Goal: Task Accomplishment & Management: Use online tool/utility

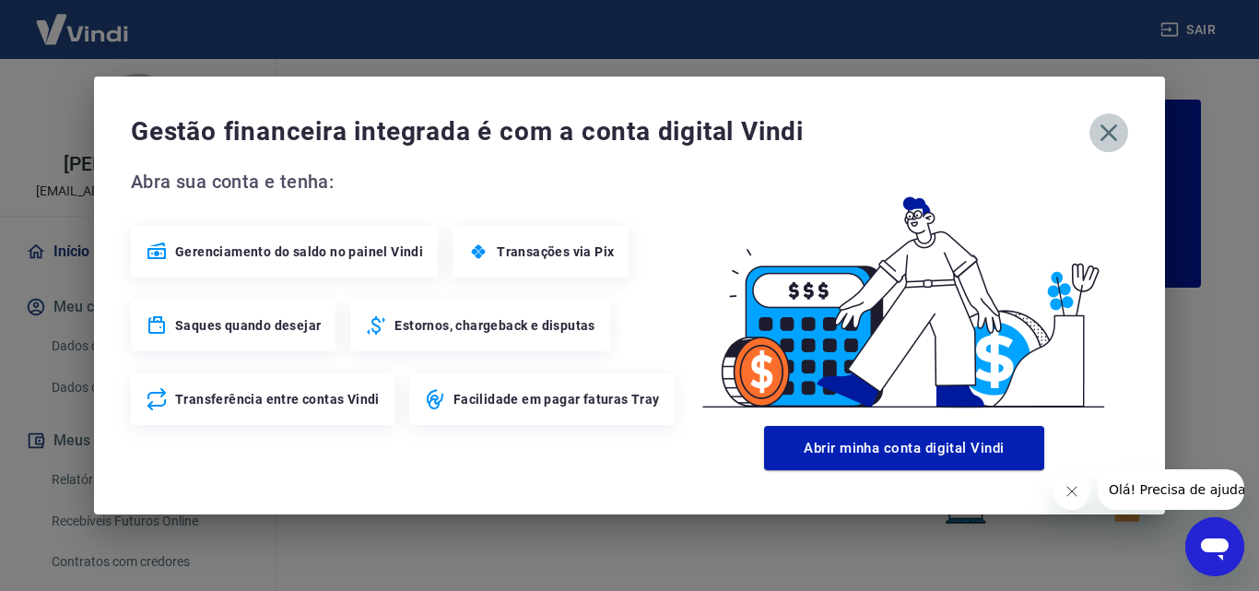
click at [1105, 135] on icon "button" at bounding box center [1109, 133] width 30 height 30
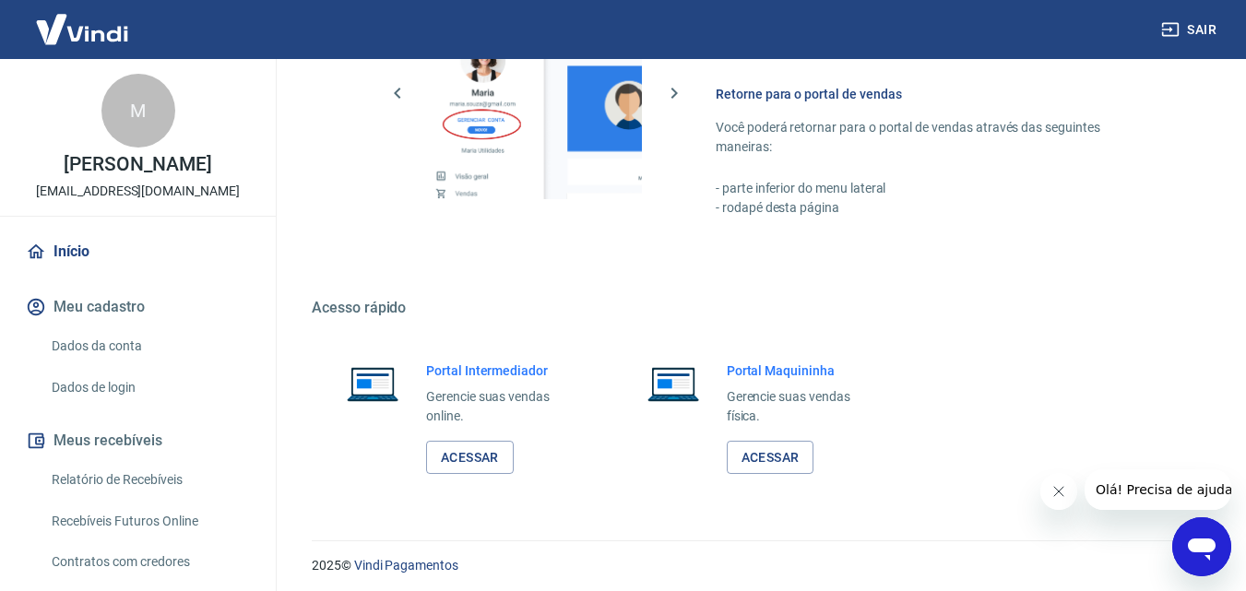
scroll to position [1113, 0]
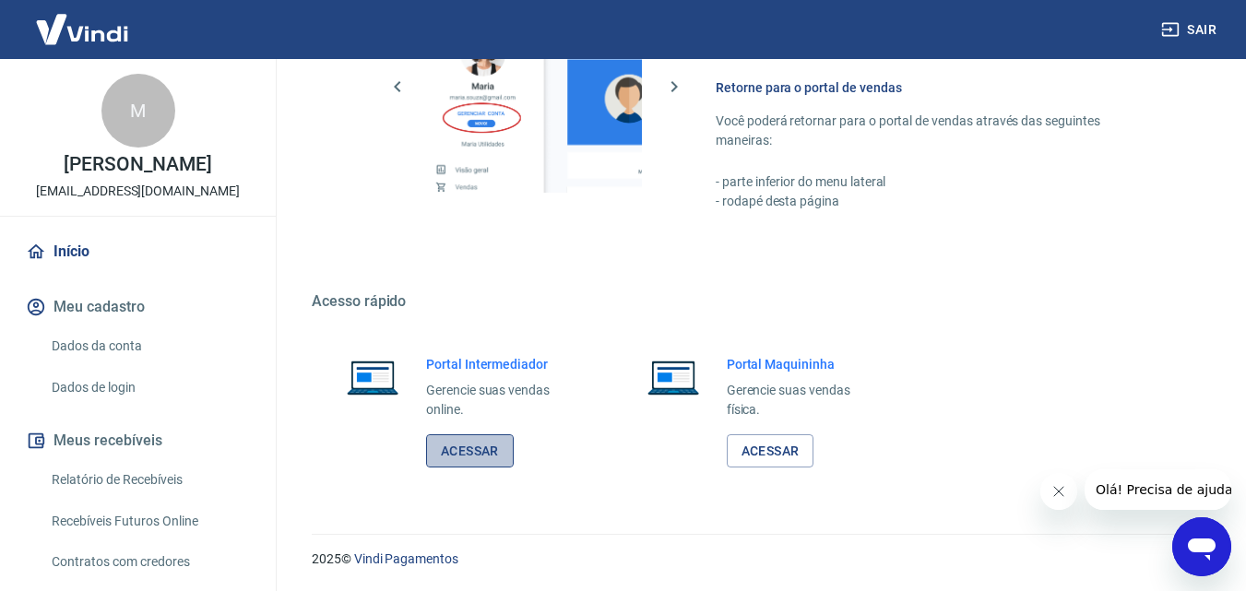
click at [484, 454] on link "Acessar" at bounding box center [470, 451] width 88 height 34
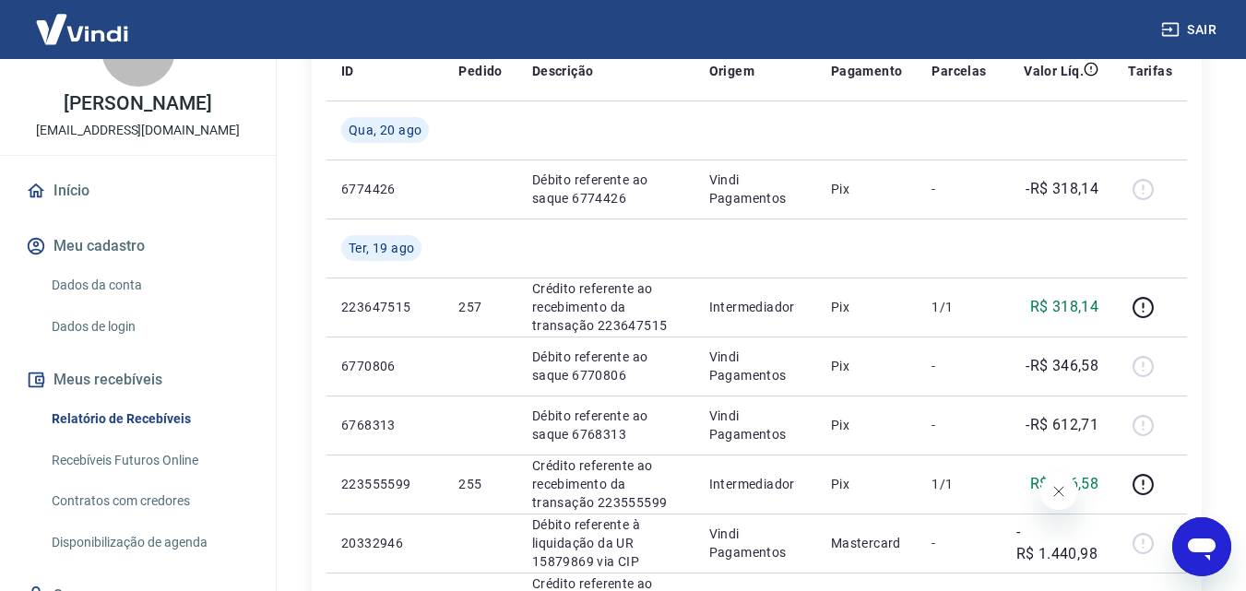
scroll to position [92, 0]
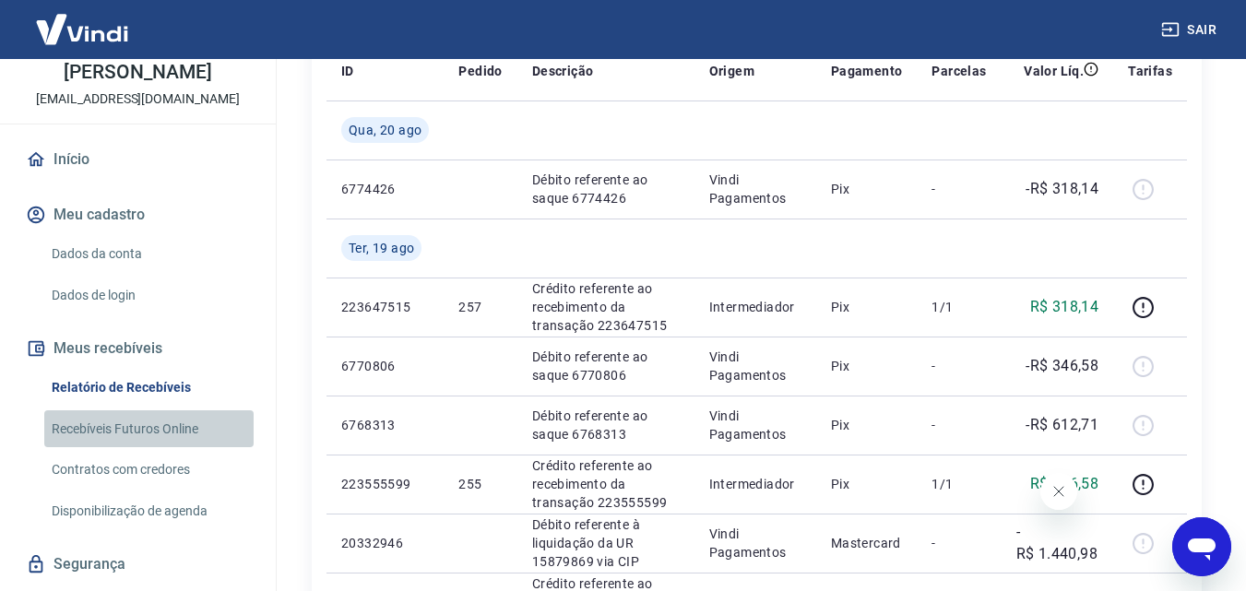
click at [172, 430] on link "Recebíveis Futuros Online" at bounding box center [148, 429] width 209 height 38
